Goal: Information Seeking & Learning: Learn about a topic

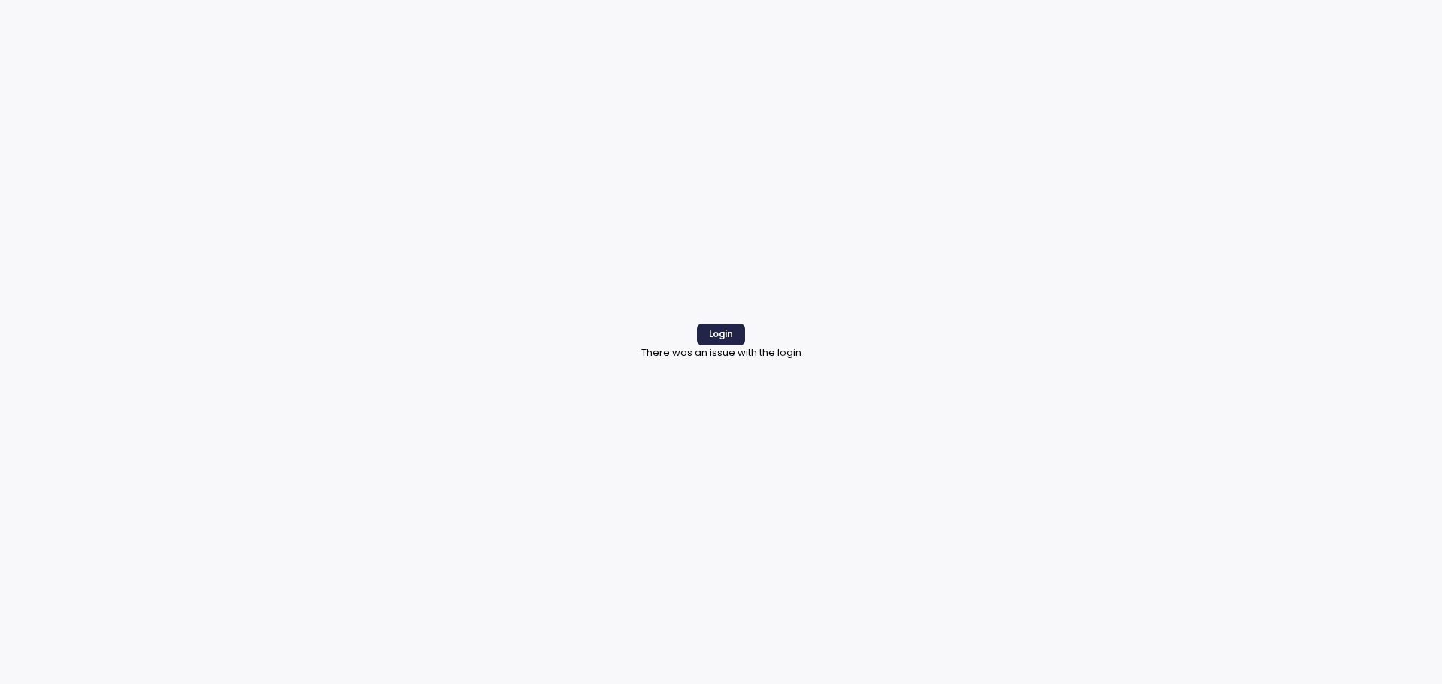
click at [726, 343] on span "Login" at bounding box center [721, 334] width 24 height 20
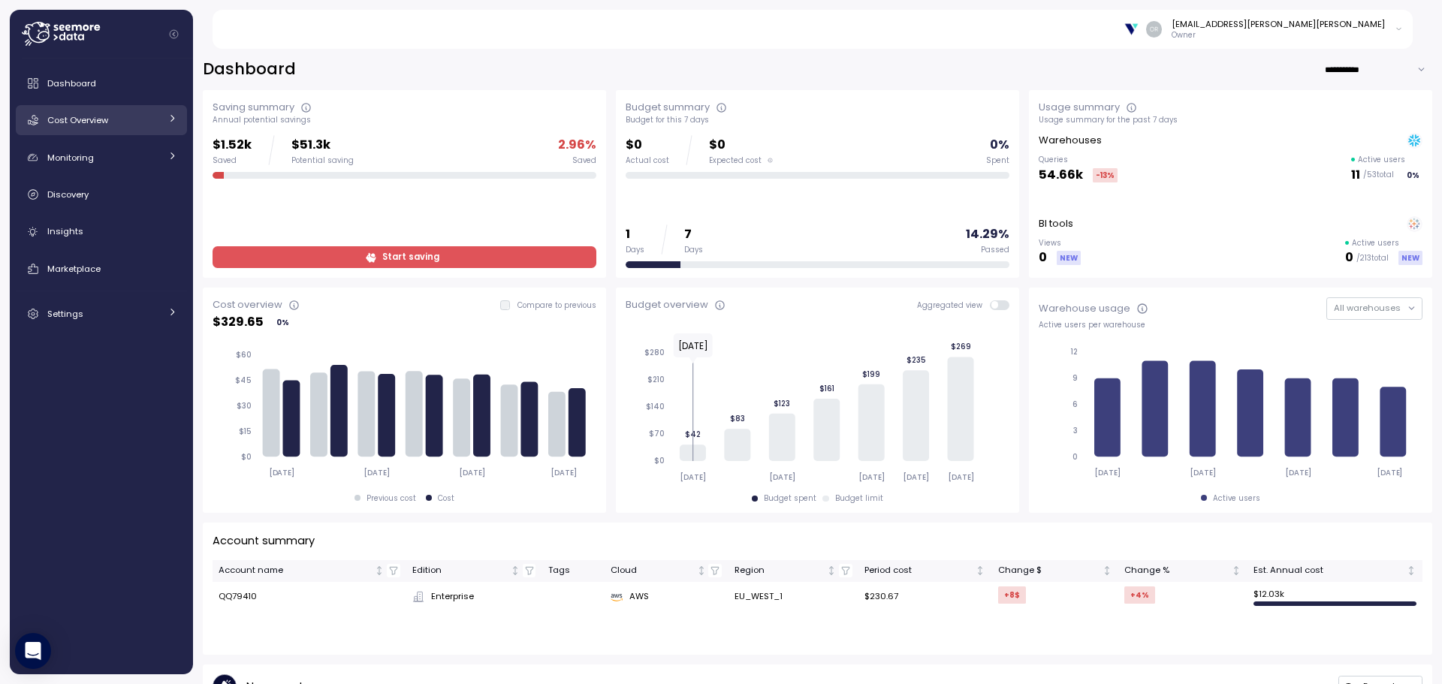
click at [80, 124] on span "Cost Overview" at bounding box center [77, 120] width 61 height 12
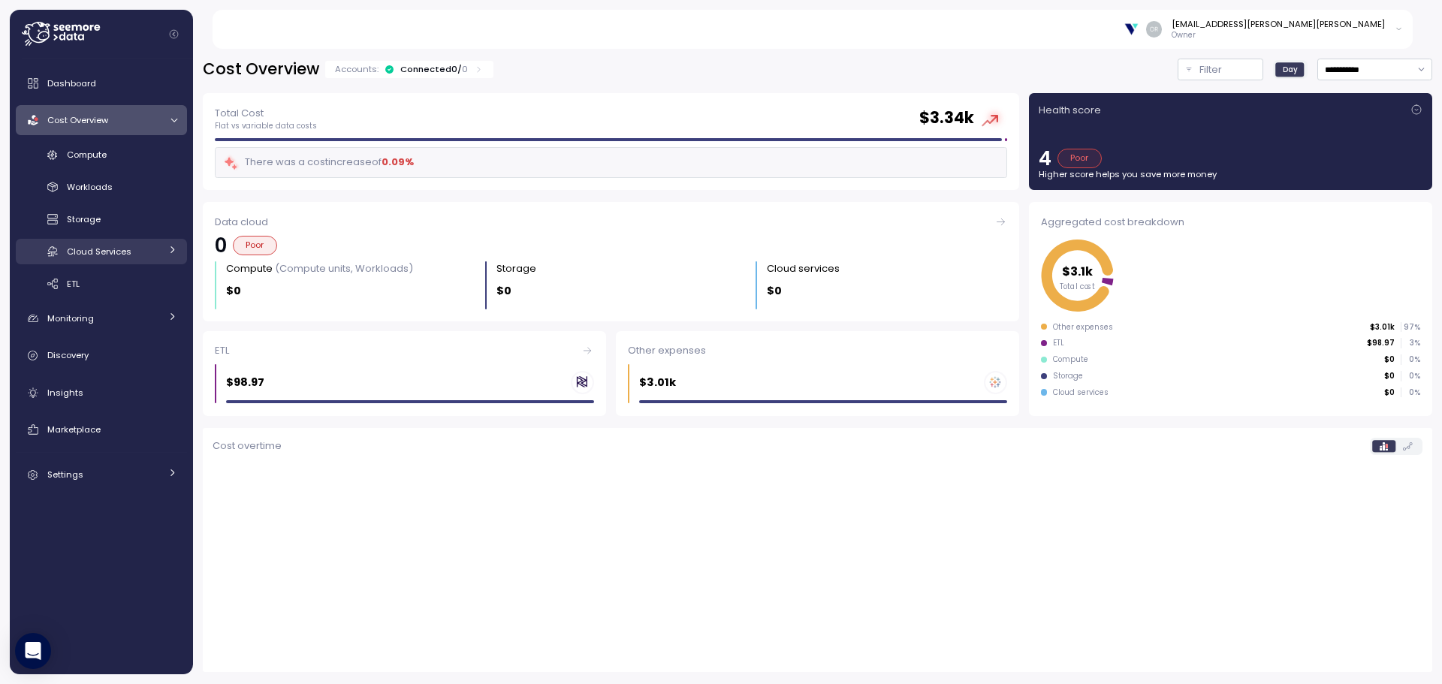
click at [92, 259] on div "Cloud Services" at bounding box center [113, 251] width 93 height 15
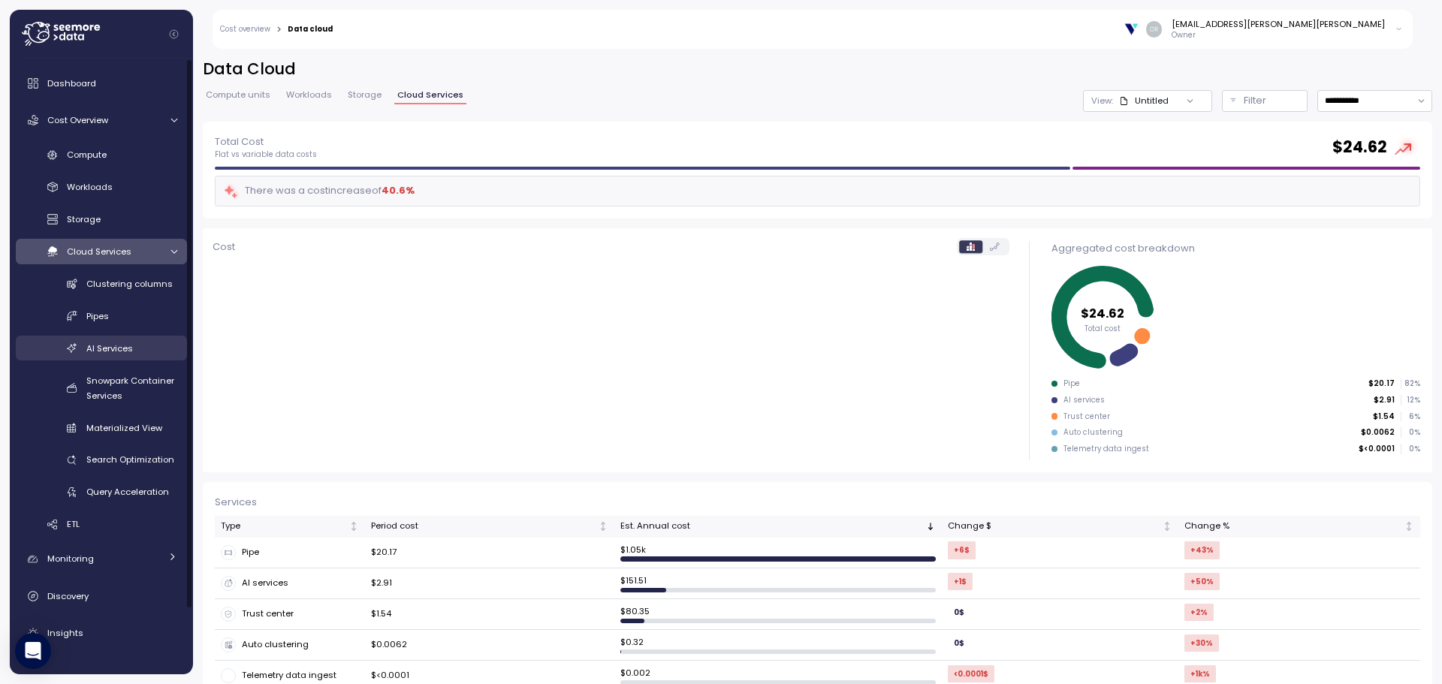
click at [116, 355] on div "AI Services" at bounding box center [131, 348] width 91 height 15
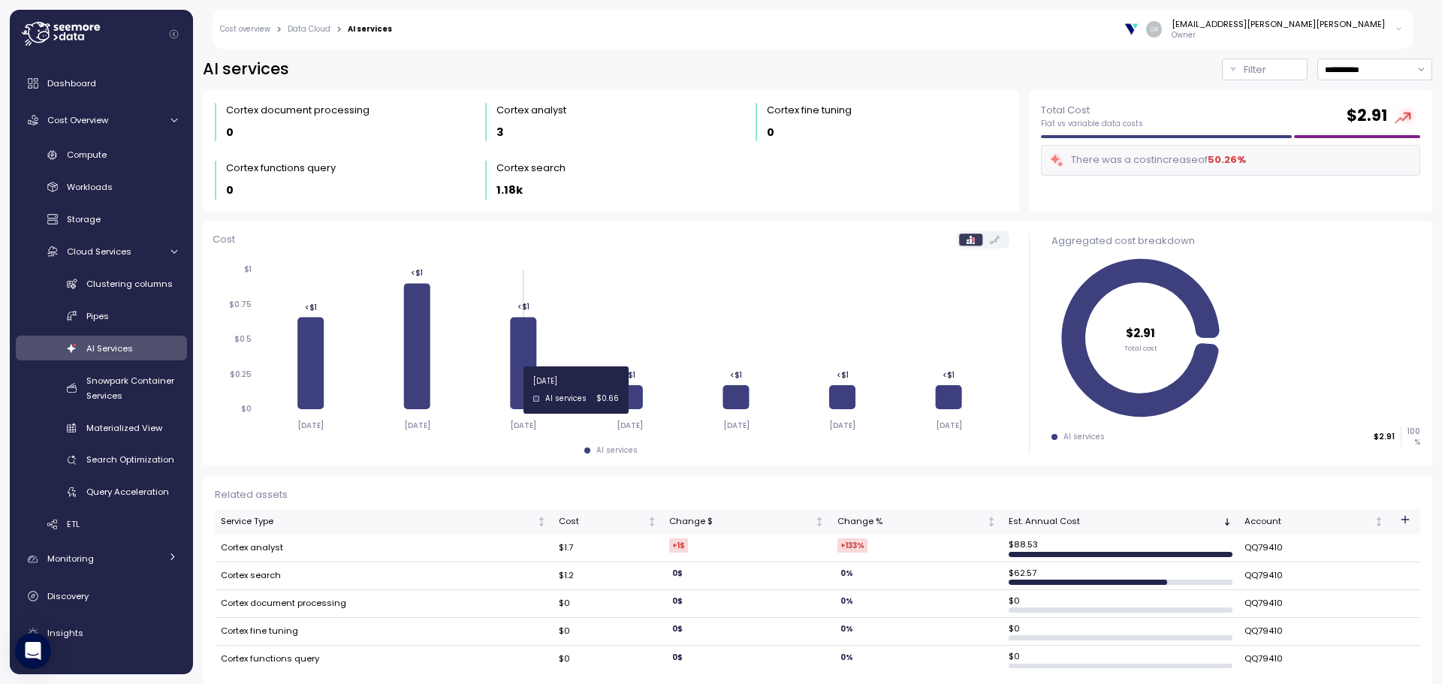
click at [527, 390] on icon at bounding box center [523, 363] width 26 height 92
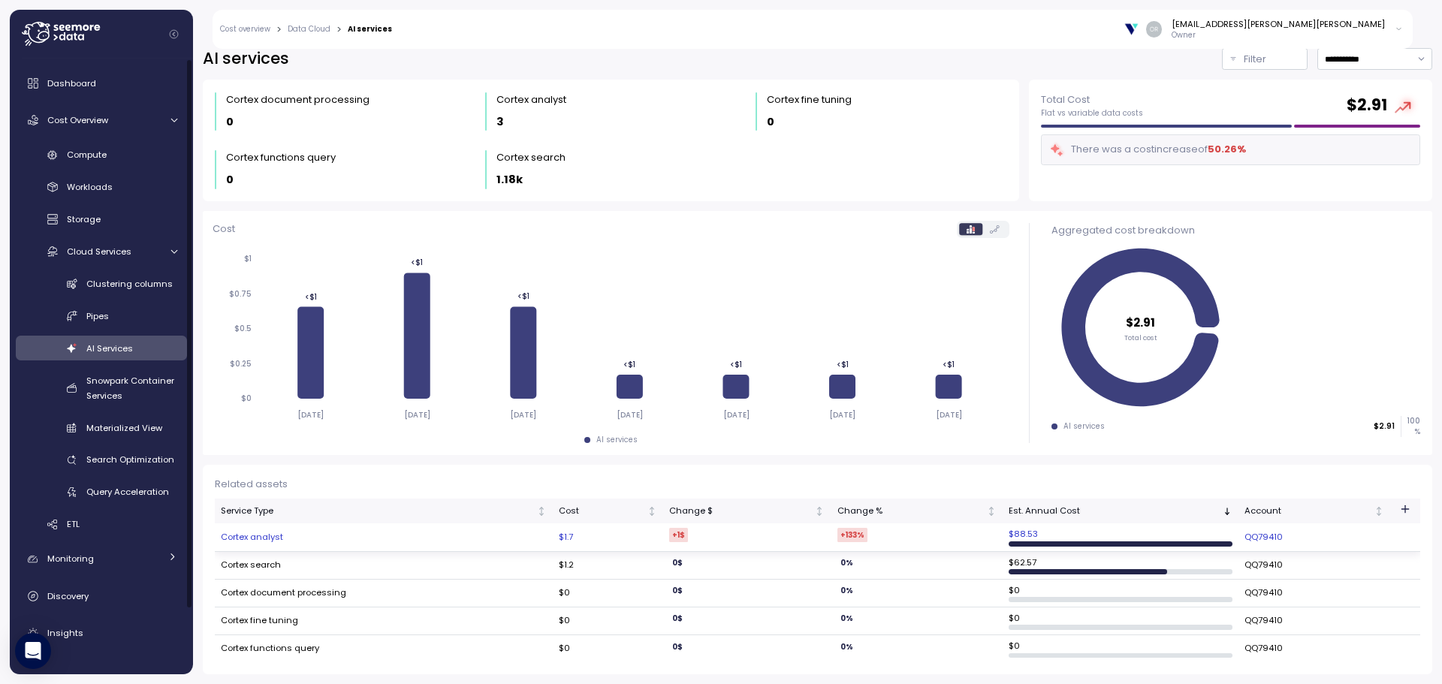
click at [261, 542] on td "Cortex analyst" at bounding box center [384, 538] width 338 height 28
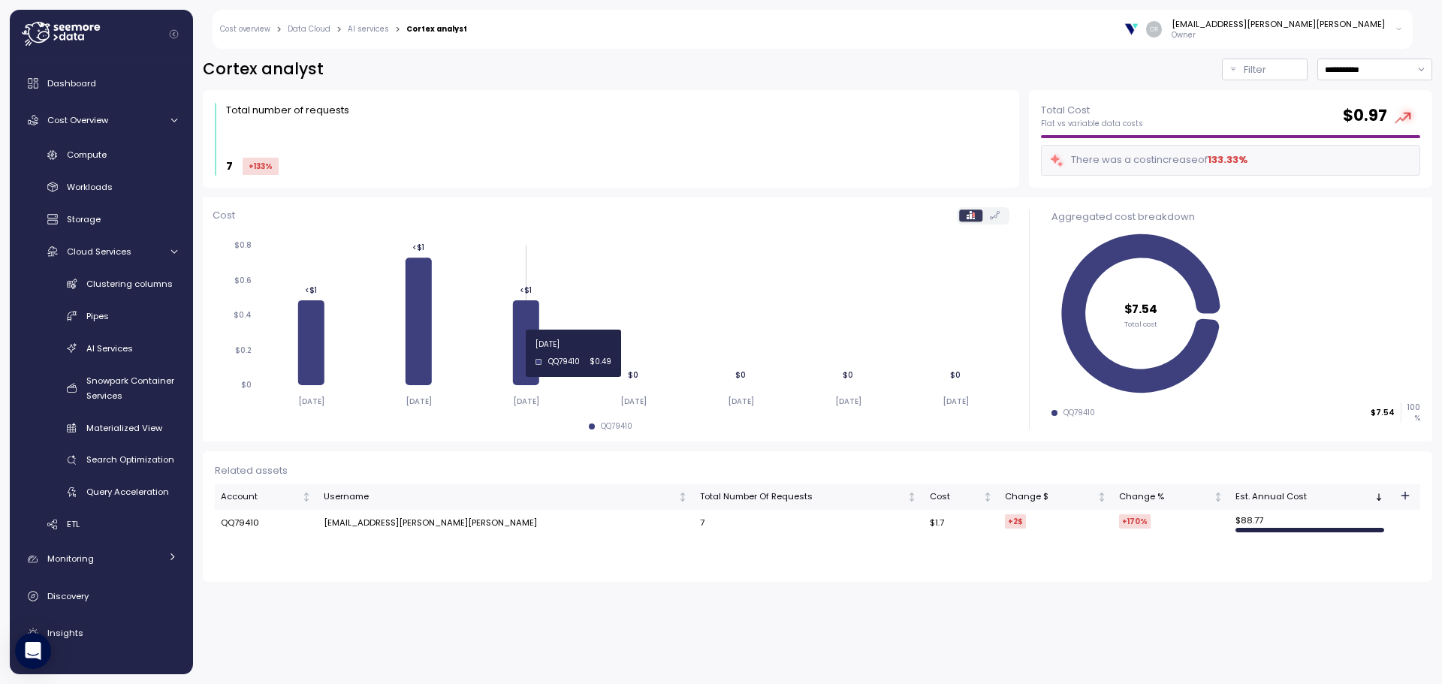
click at [524, 353] on icon at bounding box center [526, 342] width 26 height 85
click at [361, 29] on link "AI services" at bounding box center [368, 30] width 41 height 8
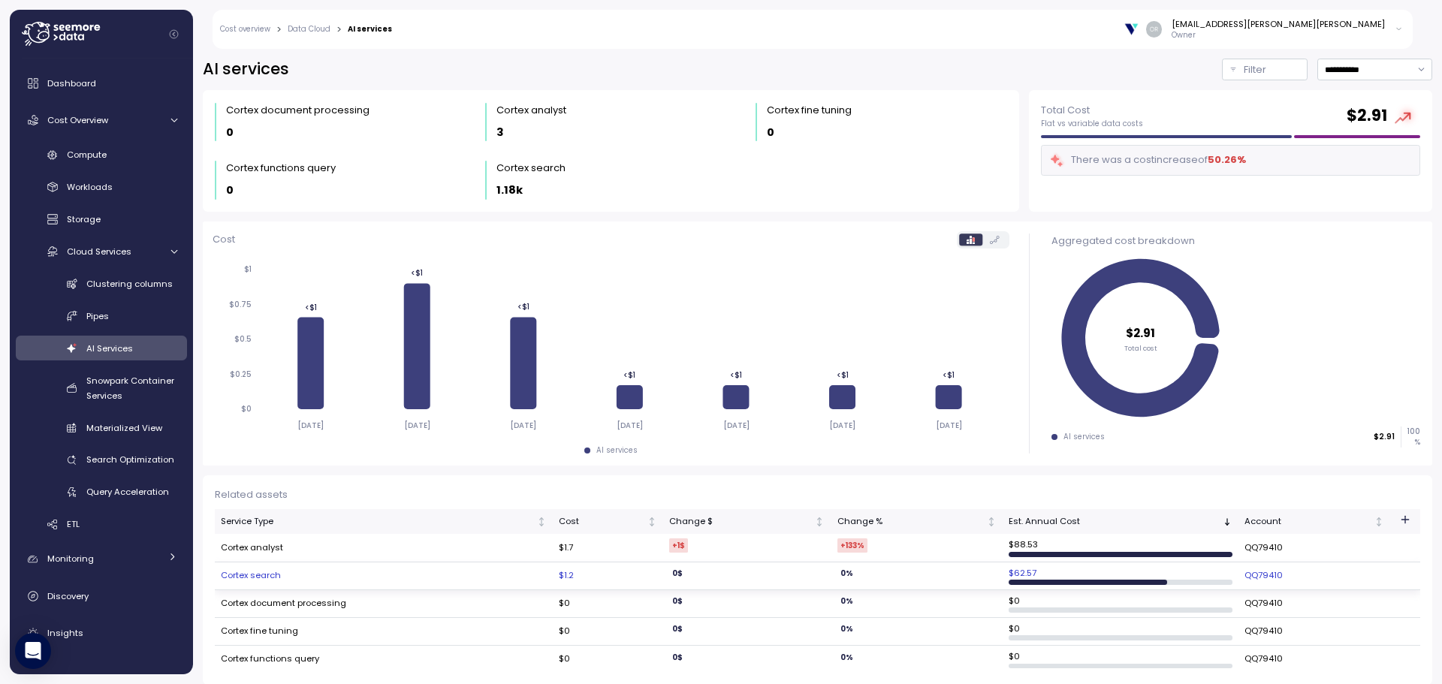
scroll to position [11, 0]
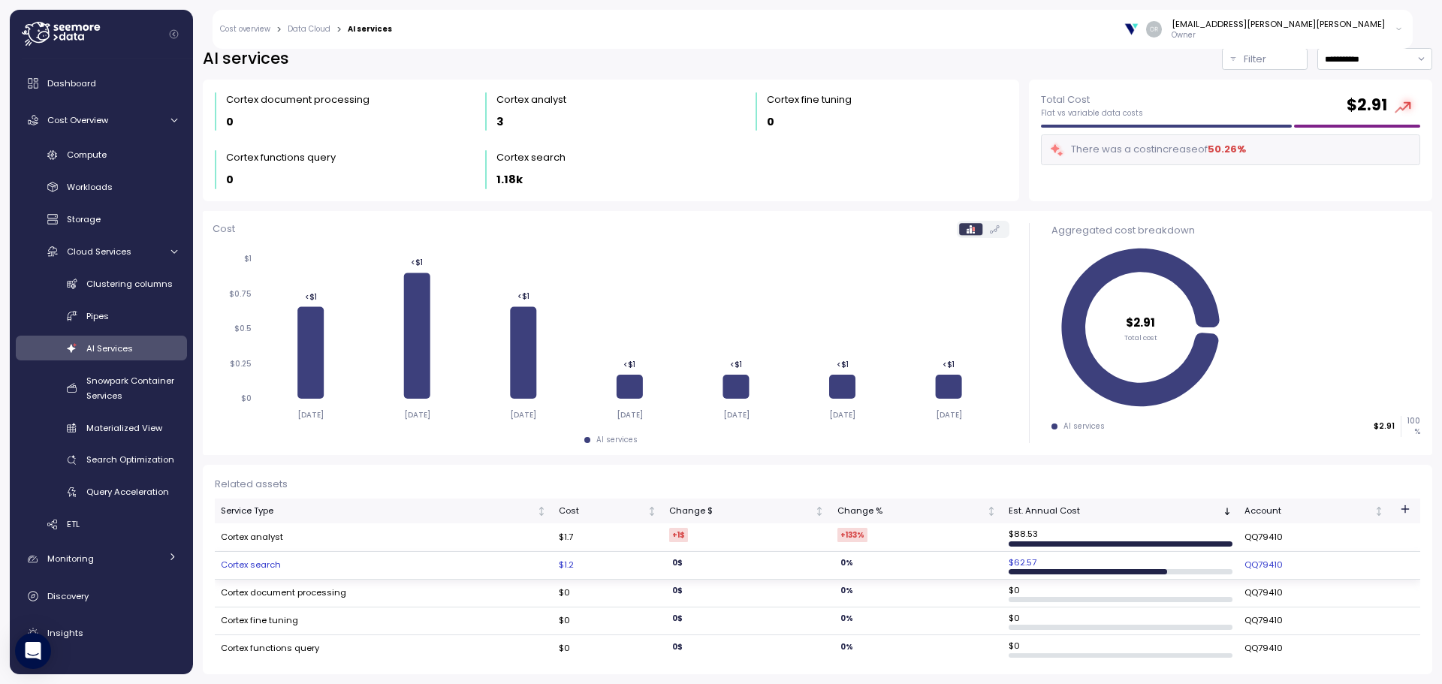
click at [267, 561] on td "Cortex search" at bounding box center [384, 566] width 338 height 28
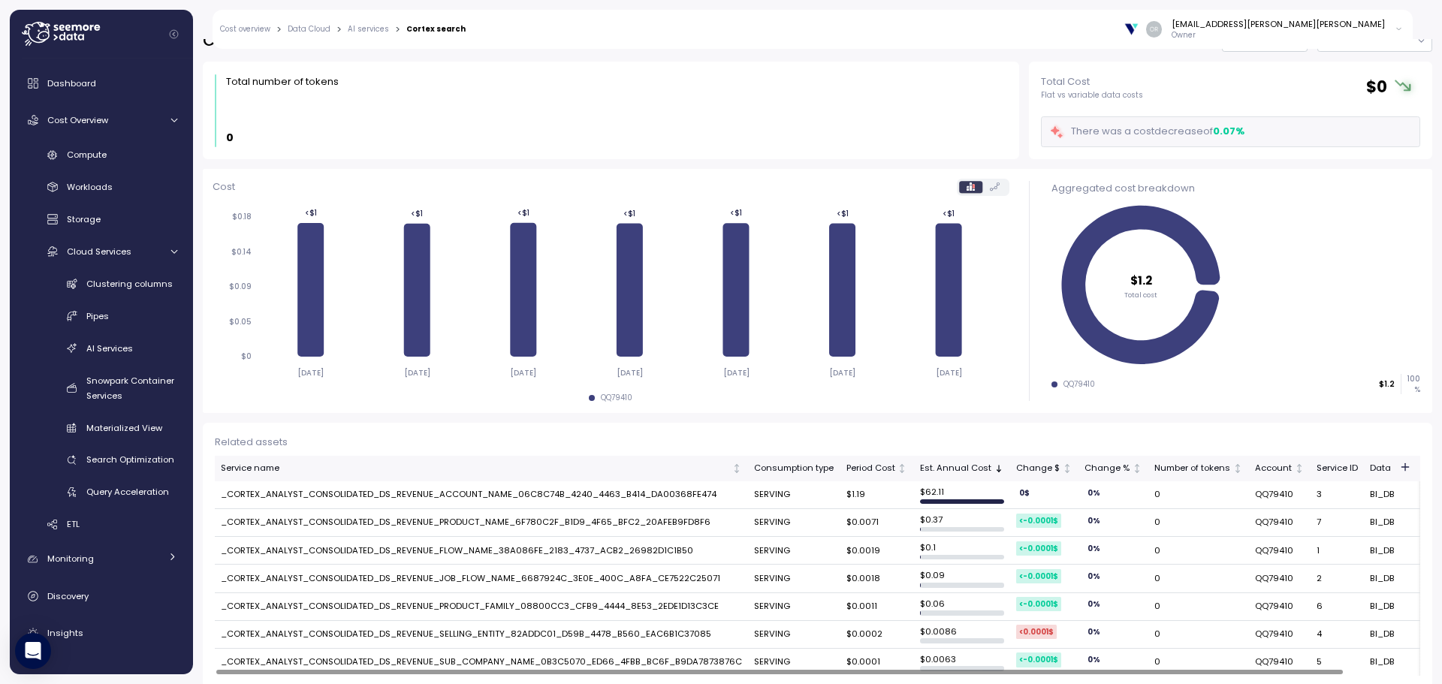
scroll to position [42, 0]
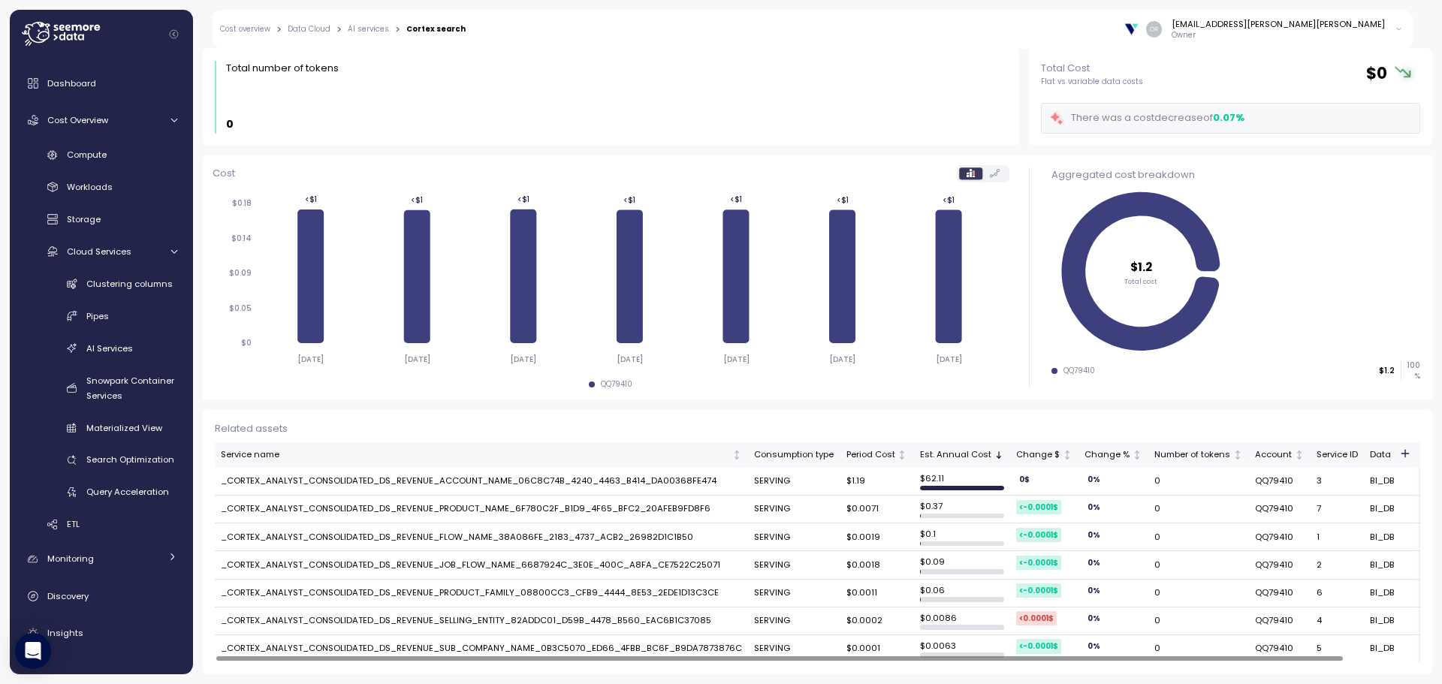
click at [429, 625] on td "_CORTEX_ANALYST_CONSOLIDATED_DS_REVENUE_SELLING_ENTITY_82ADDC01_D59B_4478_B560_…" at bounding box center [481, 622] width 533 height 28
click at [694, 621] on td "_CORTEX_ANALYST_CONSOLIDATED_DS_REVENUE_SELLING_ENTITY_82ADDC01_D59B_4478_B560_…" at bounding box center [481, 622] width 533 height 28
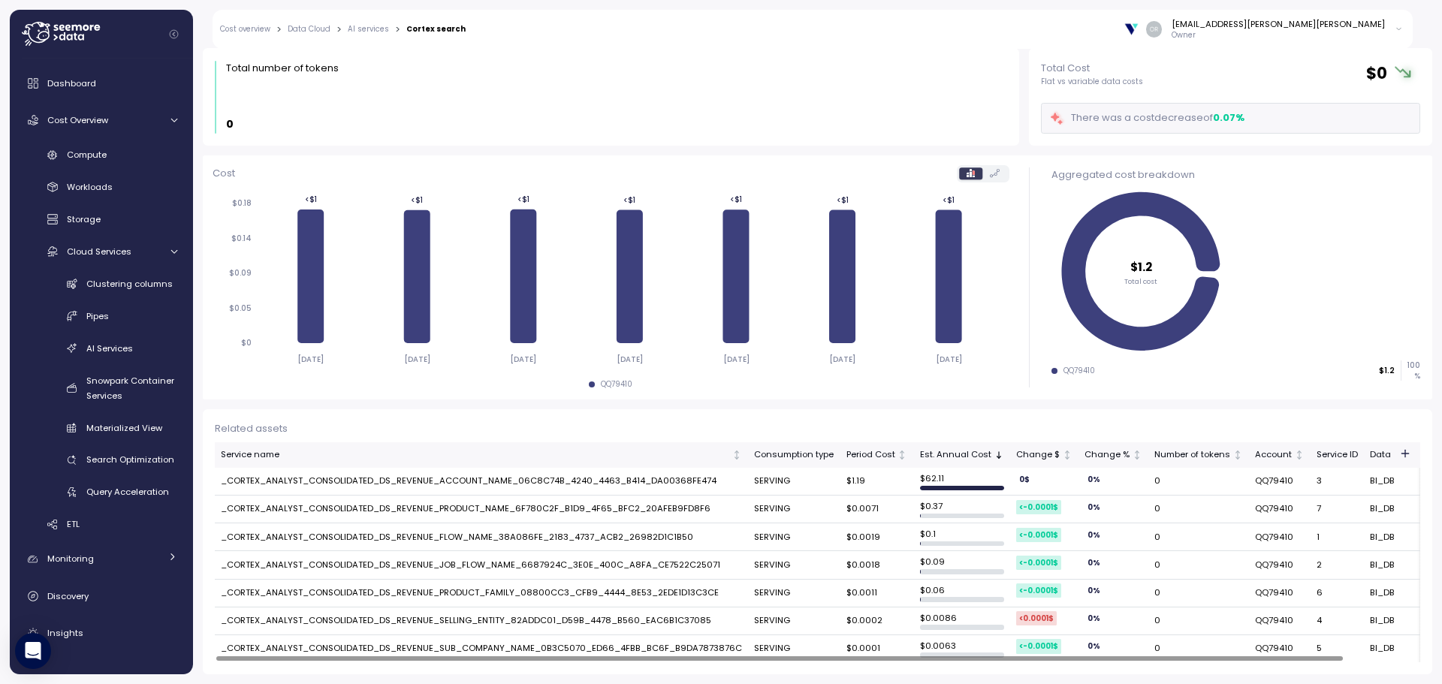
click at [738, 589] on td "_CORTEX_ANALYST_CONSOLIDATED_DS_REVENUE_PRODUCT_FAMILY_08800CC3_CFB9_4444_8E53_…" at bounding box center [481, 594] width 533 height 28
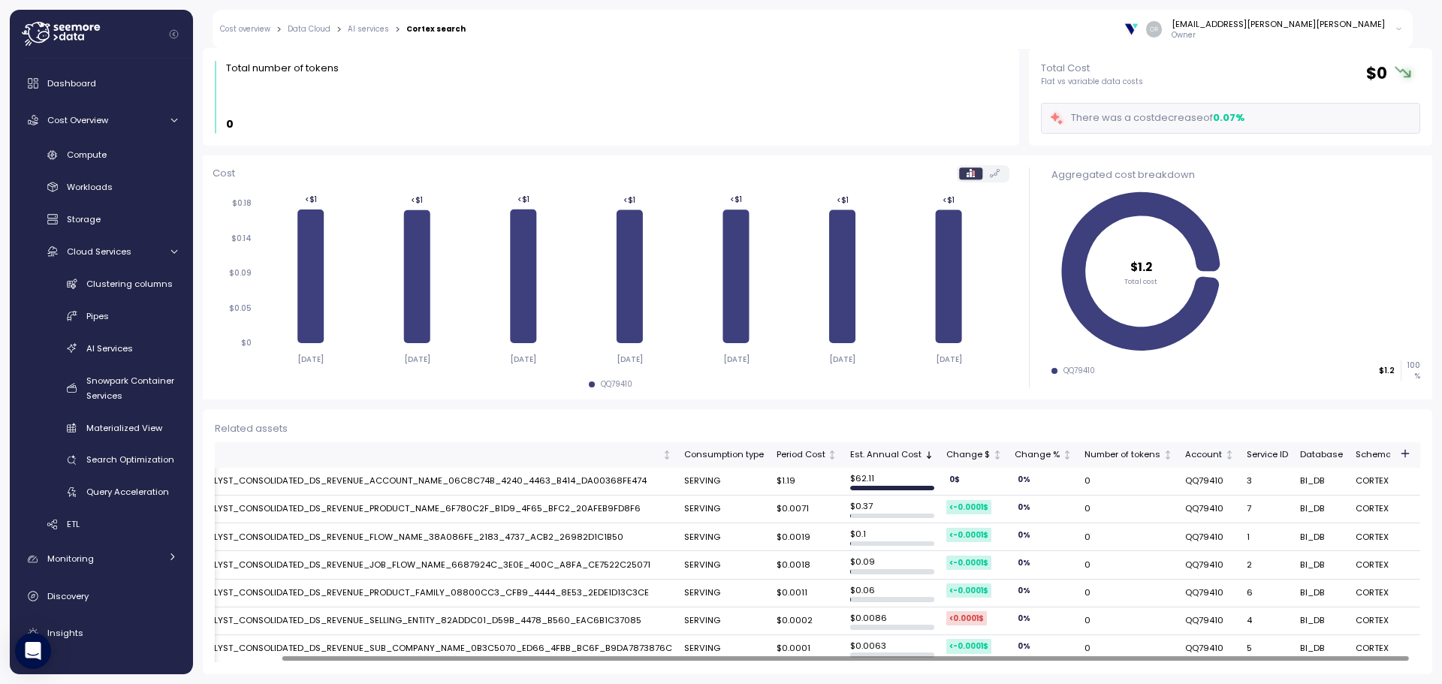
click at [1028, 663] on div at bounding box center [818, 659] width 1206 height 8
click at [1131, 658] on div at bounding box center [845, 658] width 1127 height 5
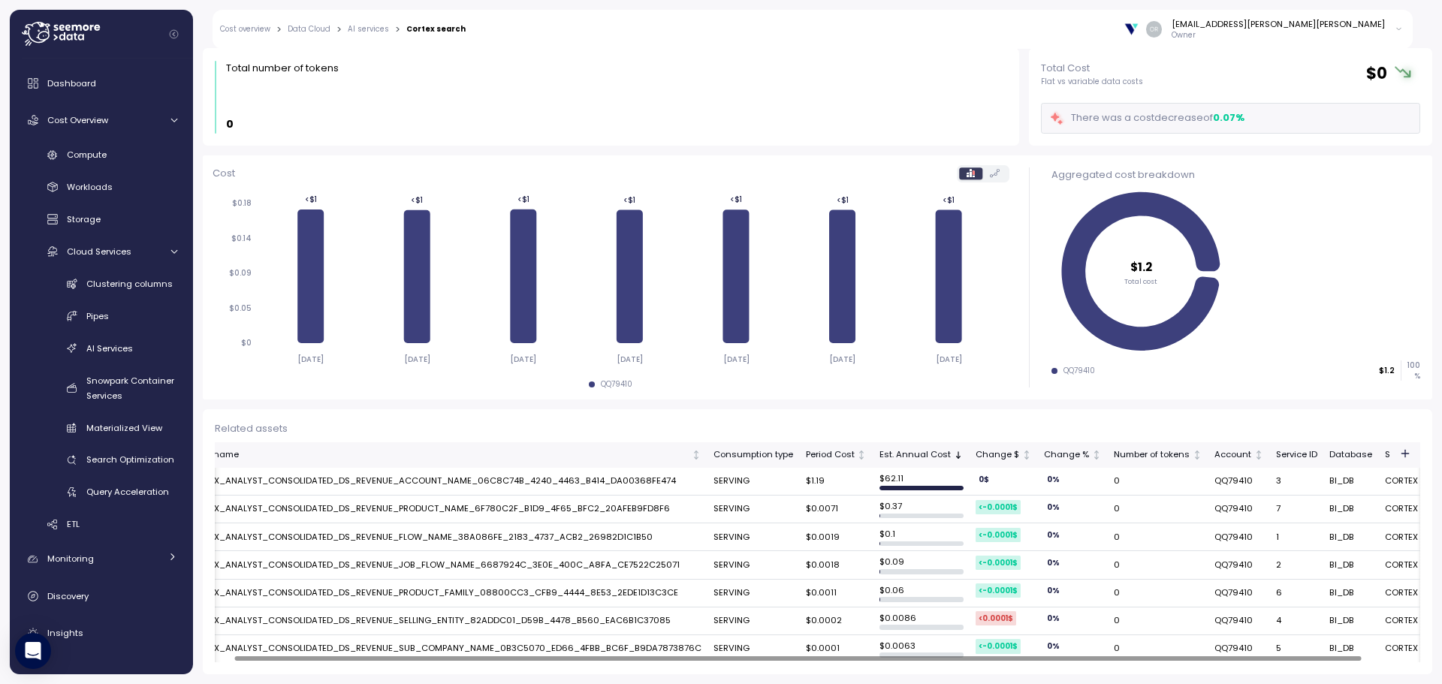
scroll to position [0, 0]
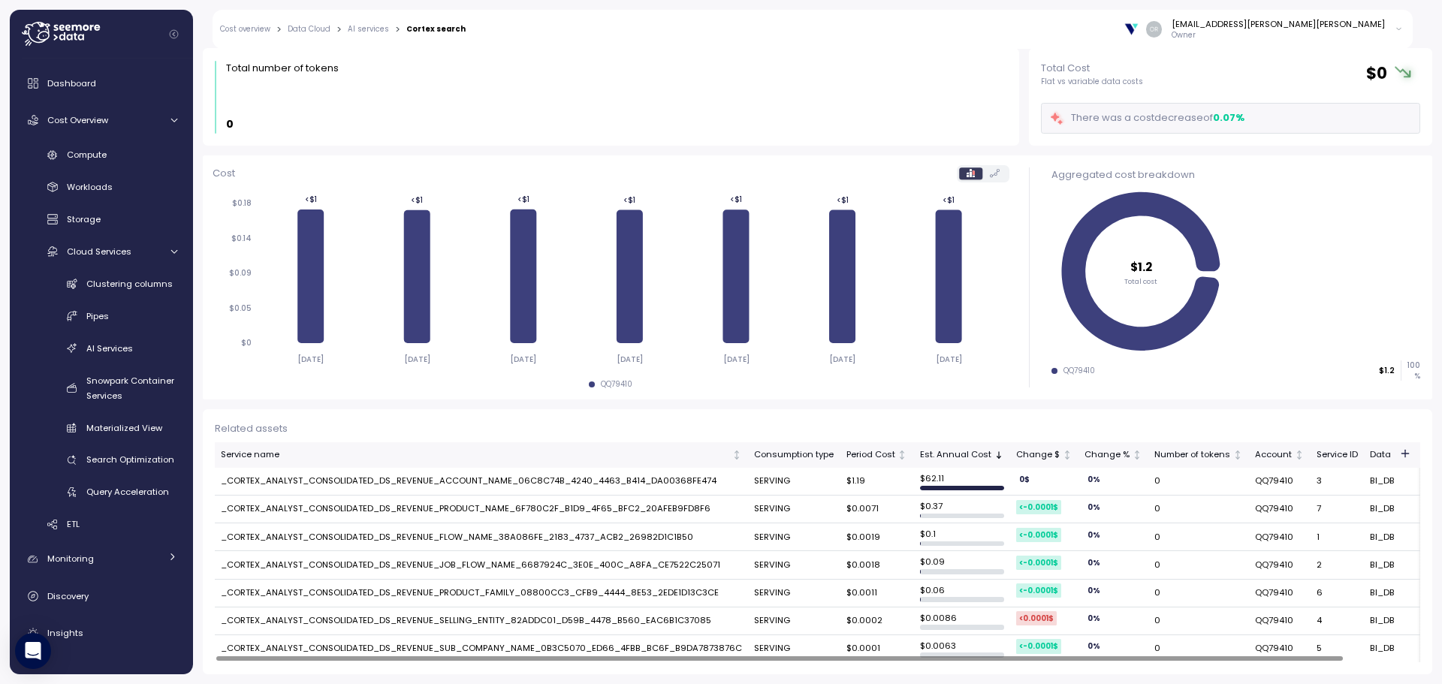
click at [1244, 661] on div at bounding box center [779, 658] width 1127 height 5
